Goal: Find specific page/section: Find specific page/section

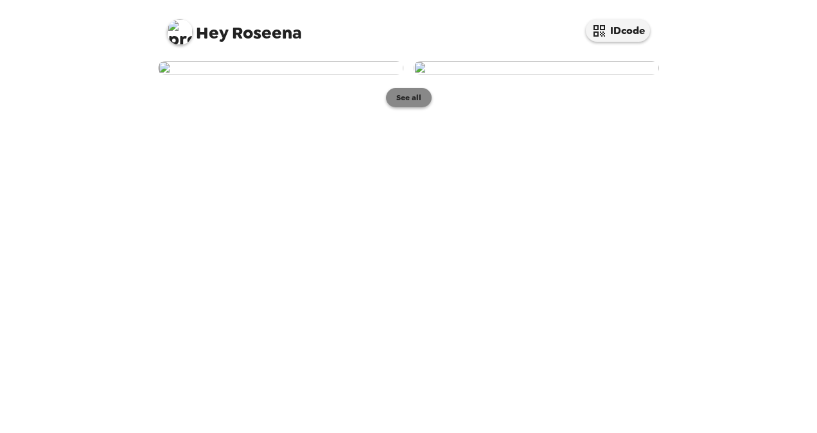
click at [416, 107] on button "See all" at bounding box center [409, 97] width 46 height 19
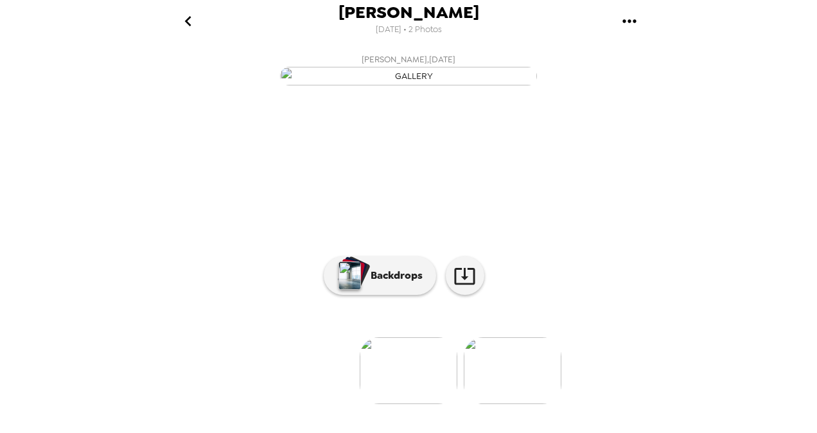
click at [524, 394] on img at bounding box center [513, 370] width 98 height 67
click at [460, 287] on icon at bounding box center [464, 276] width 22 height 22
click at [384, 283] on p "Backdrops" at bounding box center [393, 275] width 58 height 15
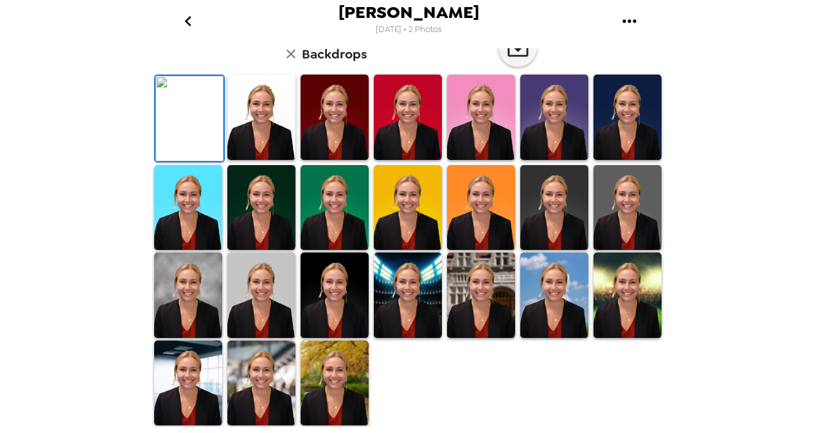
click at [614, 160] on img at bounding box center [627, 116] width 68 height 85
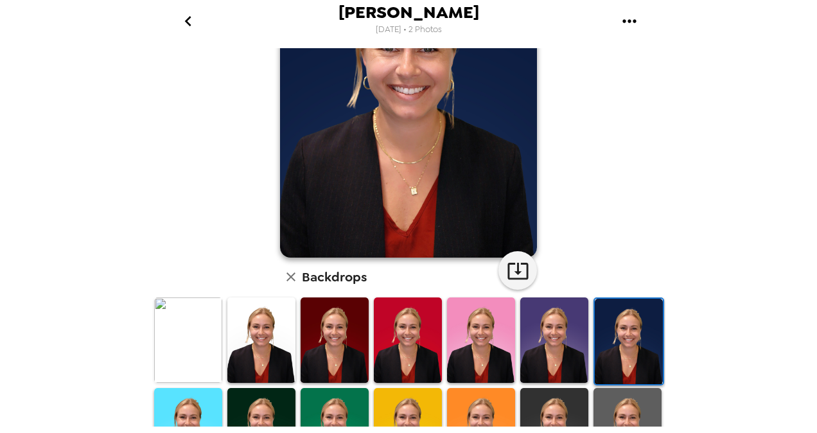
click at [281, 405] on img at bounding box center [261, 430] width 68 height 85
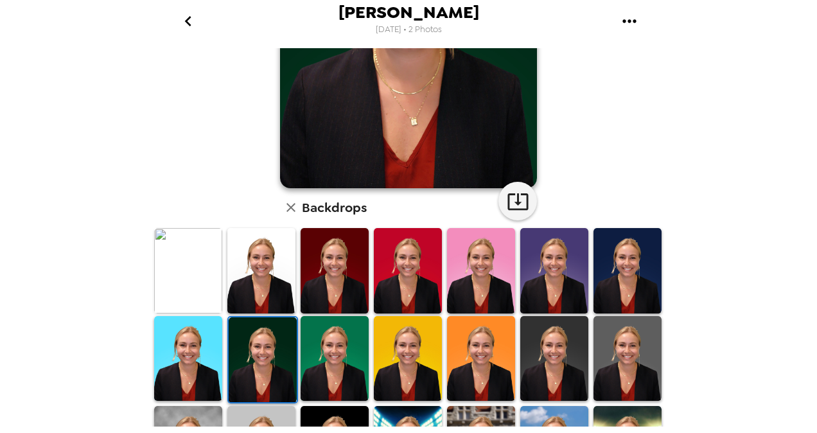
scroll to position [193, 0]
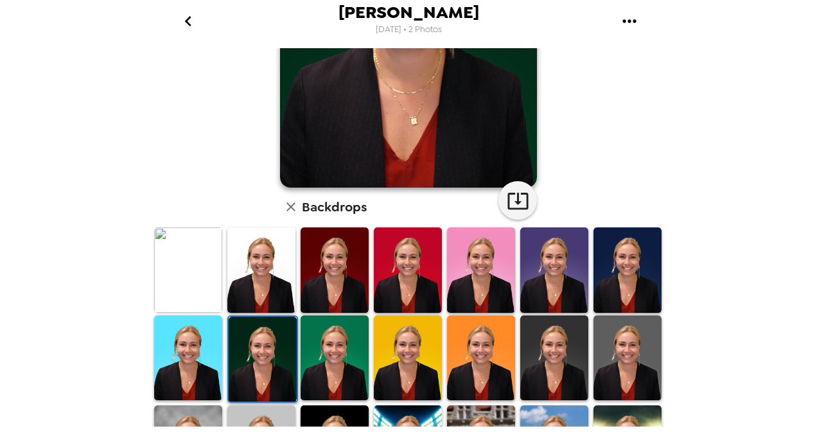
click at [561, 358] on img at bounding box center [554, 357] width 68 height 85
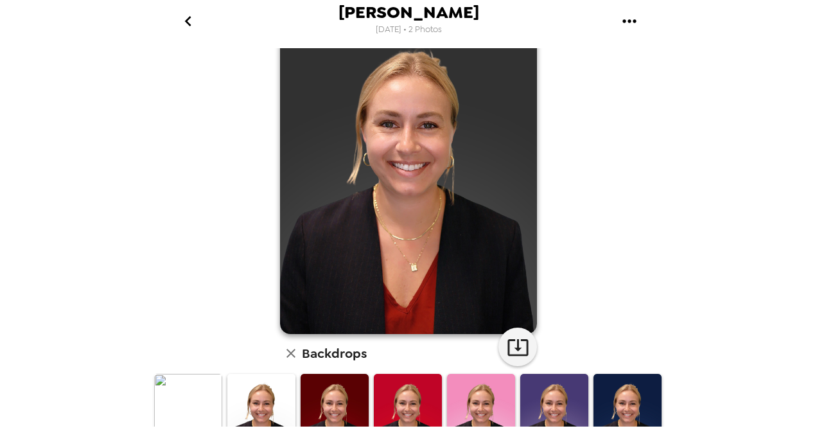
scroll to position [0, 0]
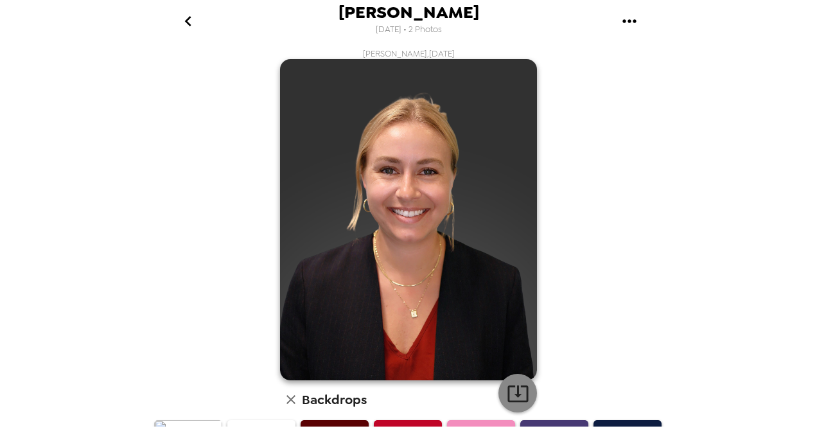
click at [517, 385] on icon "button" at bounding box center [517, 393] width 21 height 17
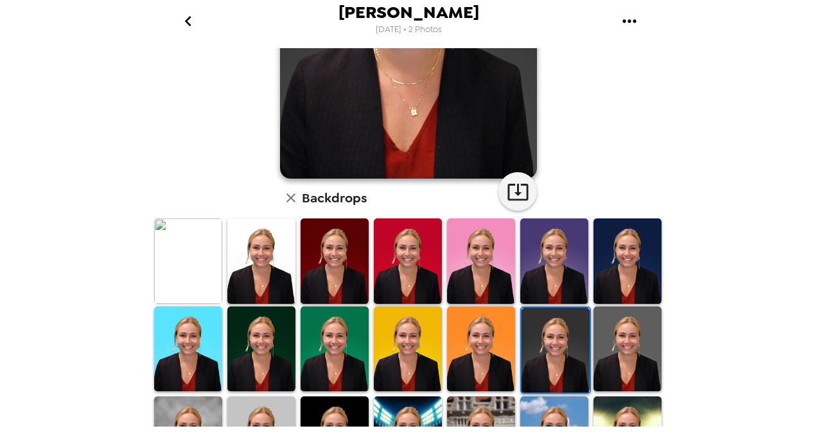
scroll to position [257, 0]
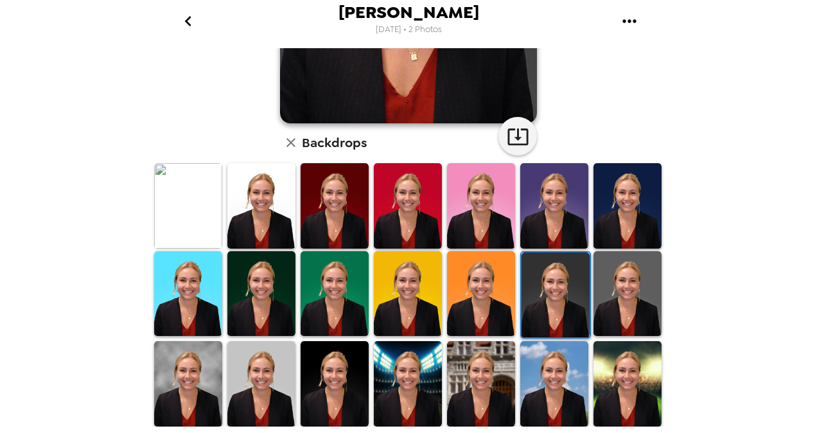
click at [620, 289] on img at bounding box center [627, 293] width 68 height 85
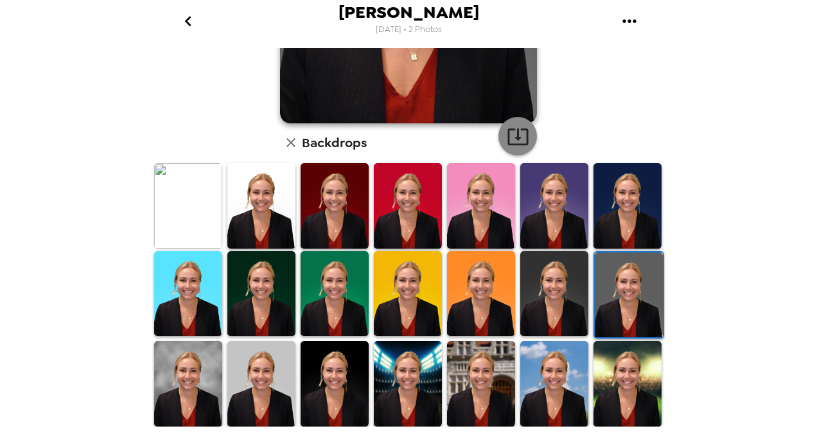
click at [519, 139] on icon "button" at bounding box center [518, 136] width 22 height 22
click at [196, 376] on img at bounding box center [188, 383] width 68 height 85
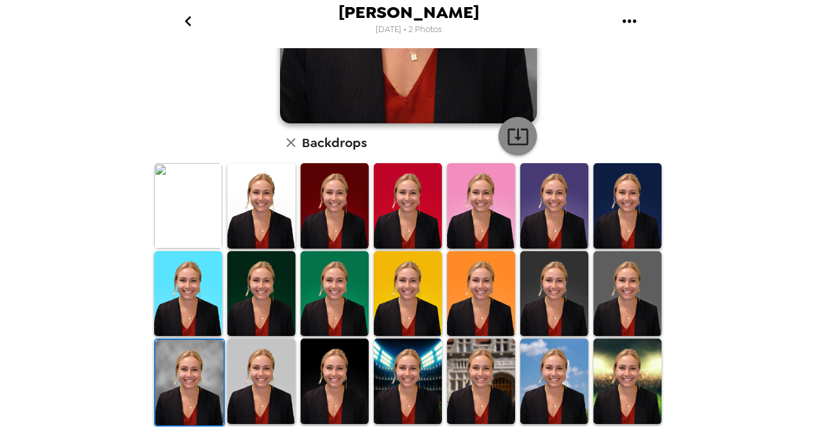
click at [525, 137] on button "button" at bounding box center [517, 136] width 39 height 39
click at [259, 362] on img at bounding box center [261, 380] width 68 height 85
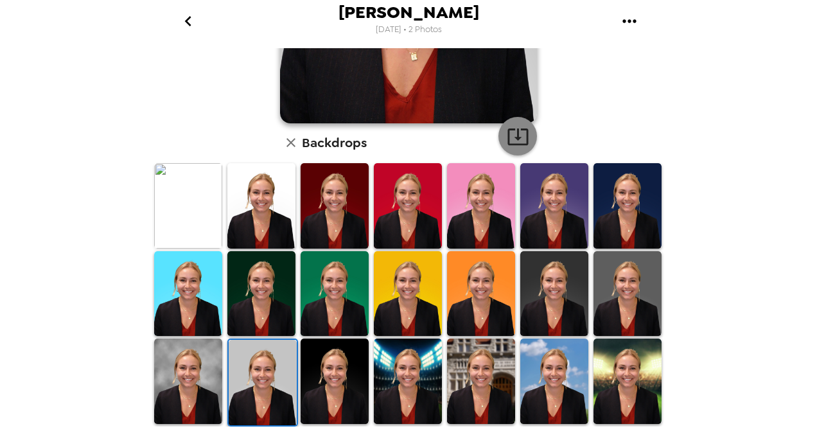
click at [507, 135] on icon "button" at bounding box center [518, 136] width 22 height 22
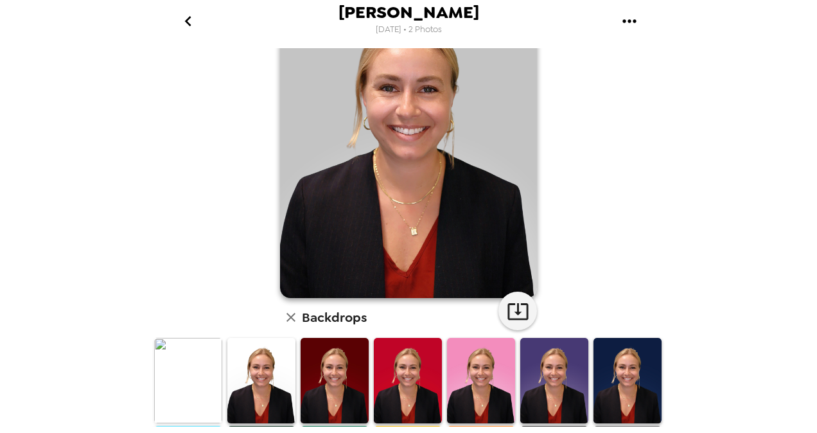
scroll to position [0, 0]
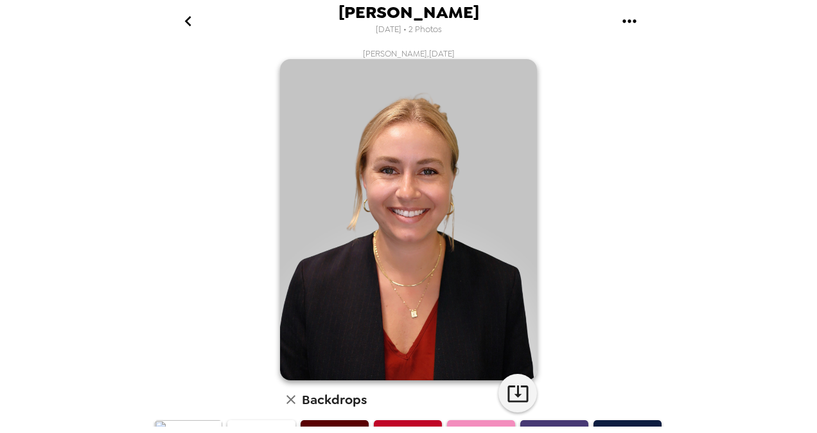
click at [183, 19] on icon "go back" at bounding box center [188, 21] width 21 height 21
